Goal: Communication & Community: Participate in discussion

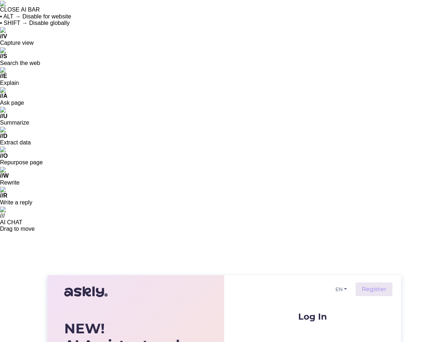
type input "[EMAIL_ADDRESS][DOMAIN_NAME]"
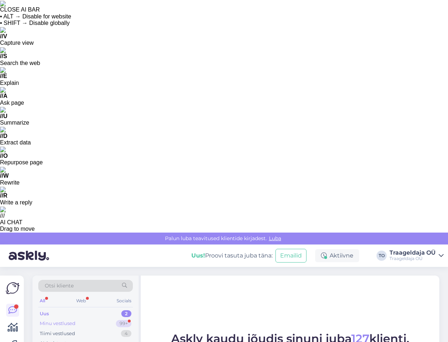
click at [60, 320] on div "Minu vestlused" at bounding box center [58, 323] width 36 height 7
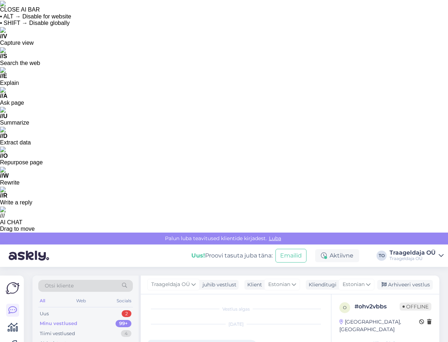
scroll to position [438, 0]
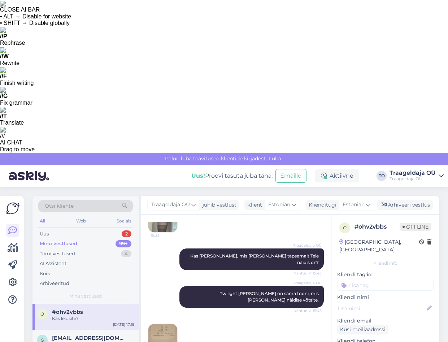
type textarea "A"
click at [156, 324] on img at bounding box center [163, 338] width 29 height 29
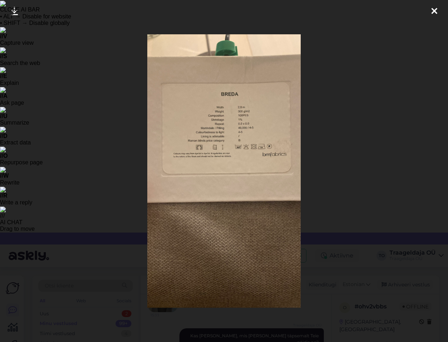
click at [434, 8] on icon at bounding box center [435, 11] width 6 height 9
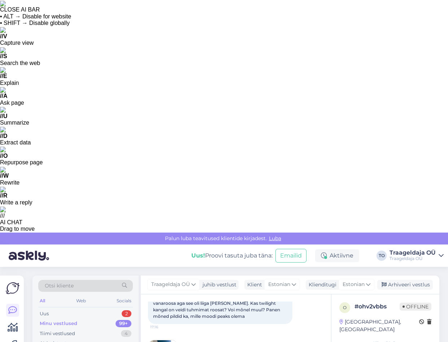
scroll to position [221, 0]
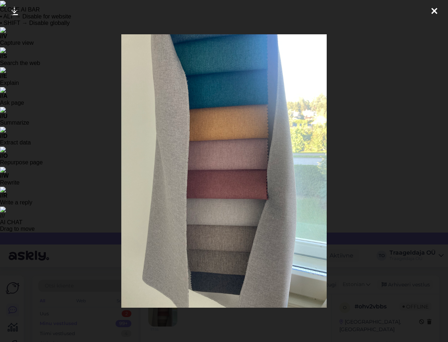
click at [435, 10] on icon at bounding box center [435, 11] width 6 height 9
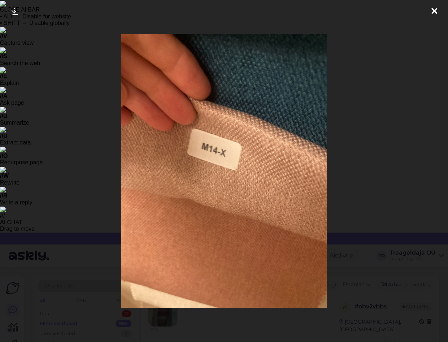
click at [431, 12] on div at bounding box center [435, 11] width 14 height 23
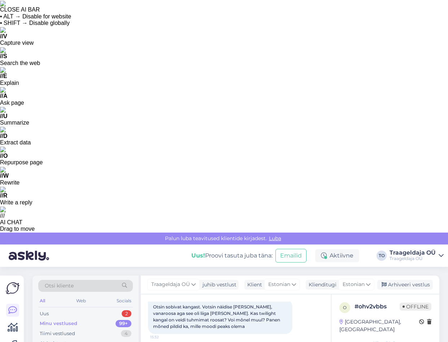
scroll to position [438, 0]
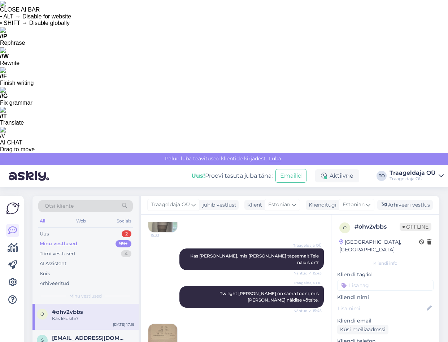
type textarea "Saan anda homme lõpliku vastuse."
